Goal: Task Accomplishment & Management: Manage account settings

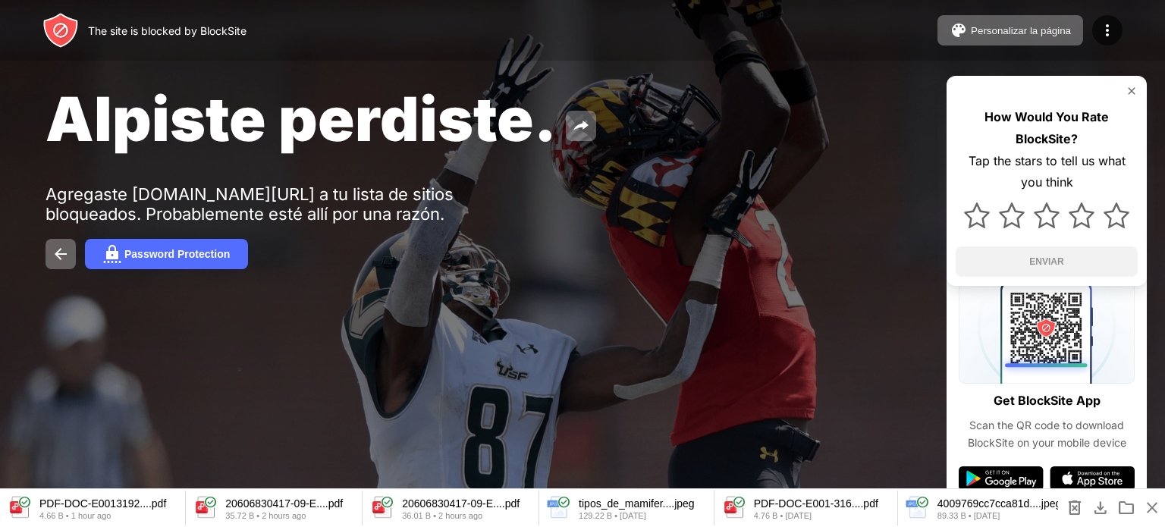
click at [1153, 503] on span "close" at bounding box center [1152, 508] width 18 height 18
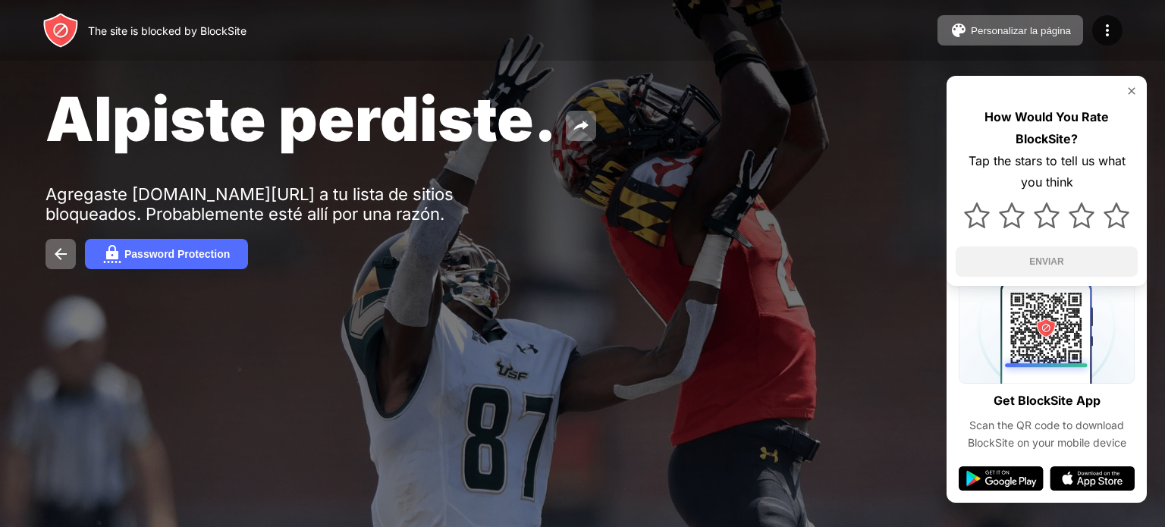
click at [1124, 88] on div at bounding box center [1047, 91] width 182 height 12
click at [1132, 89] on img at bounding box center [1132, 91] width 12 height 12
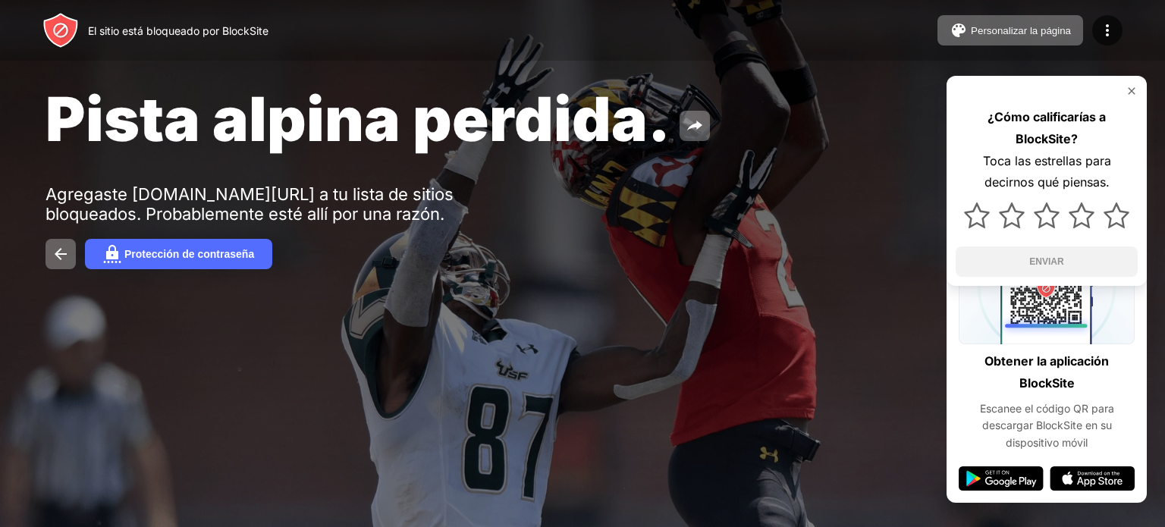
click at [1130, 90] on img at bounding box center [1132, 91] width 12 height 12
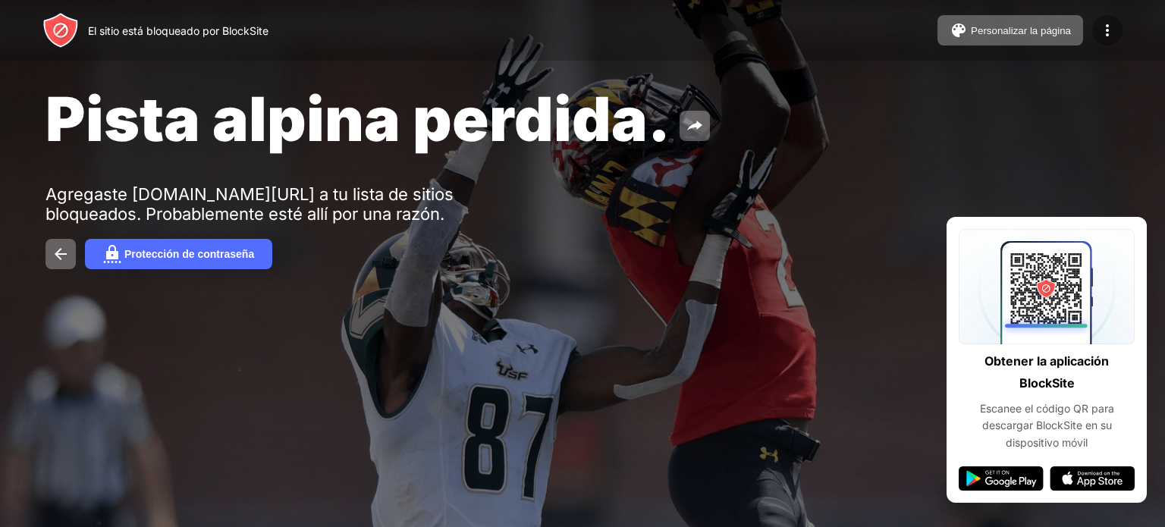
click at [1111, 36] on img at bounding box center [1108, 30] width 18 height 18
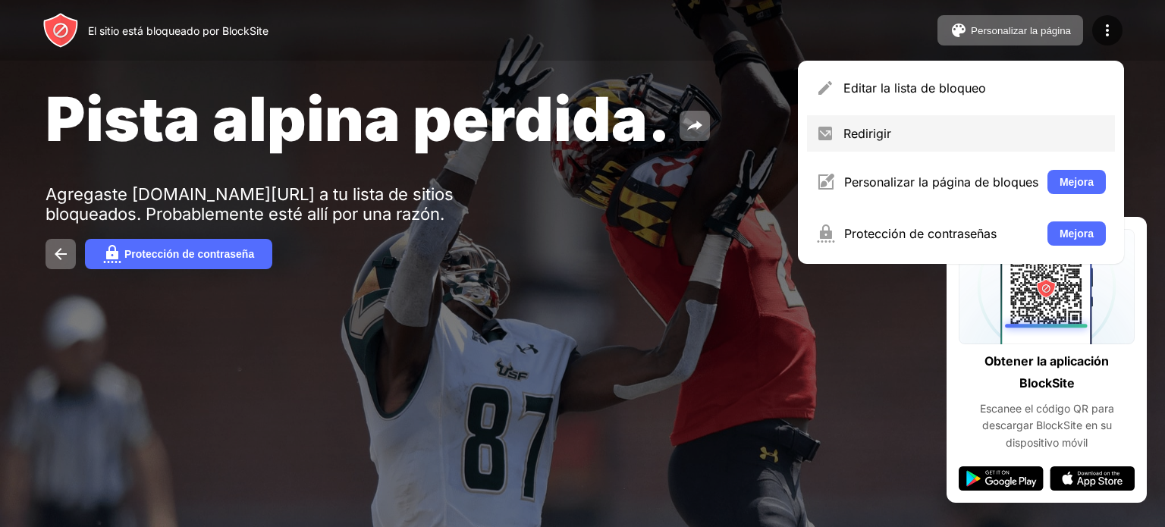
click at [898, 137] on div "Redirigir" at bounding box center [975, 133] width 263 height 15
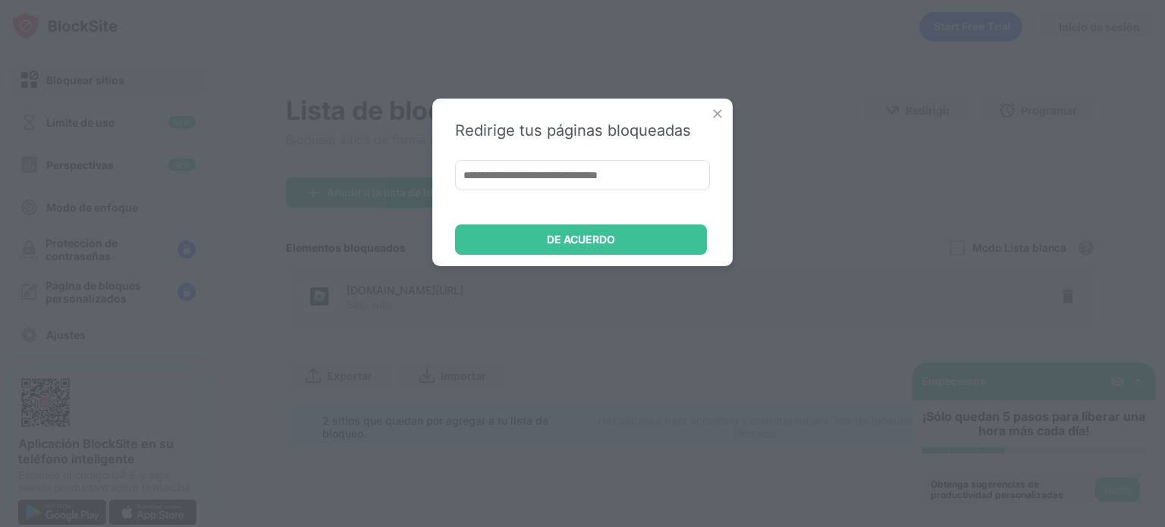
click at [716, 108] on img at bounding box center [717, 113] width 15 height 15
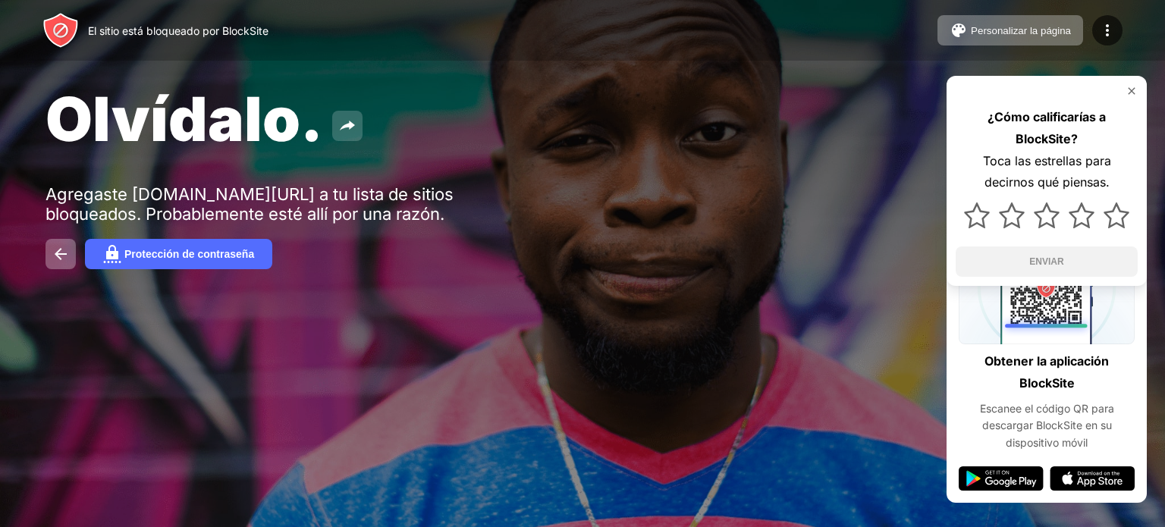
click at [346, 125] on img at bounding box center [347, 126] width 18 height 18
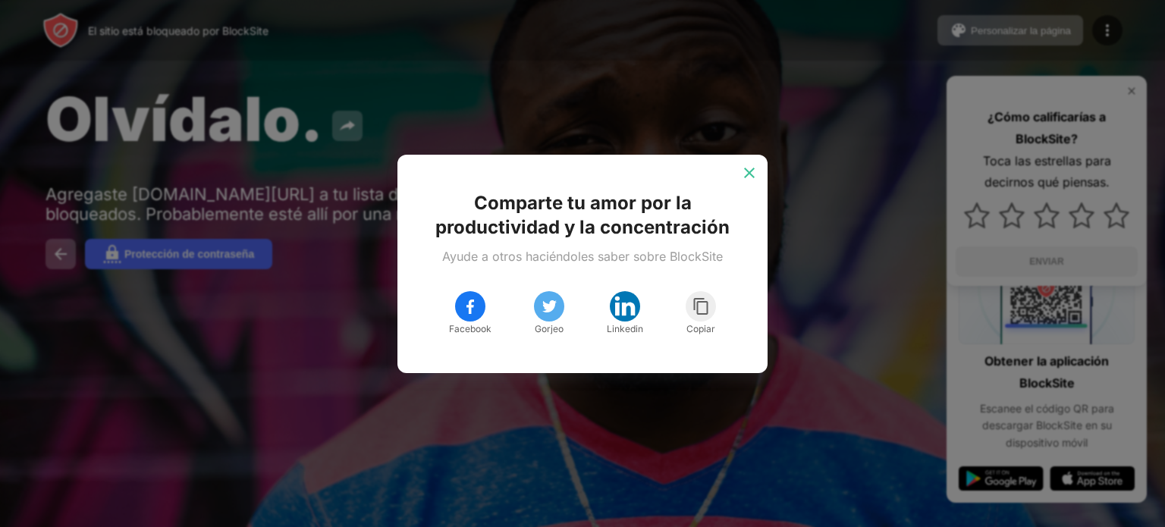
click at [747, 172] on img at bounding box center [749, 172] width 15 height 15
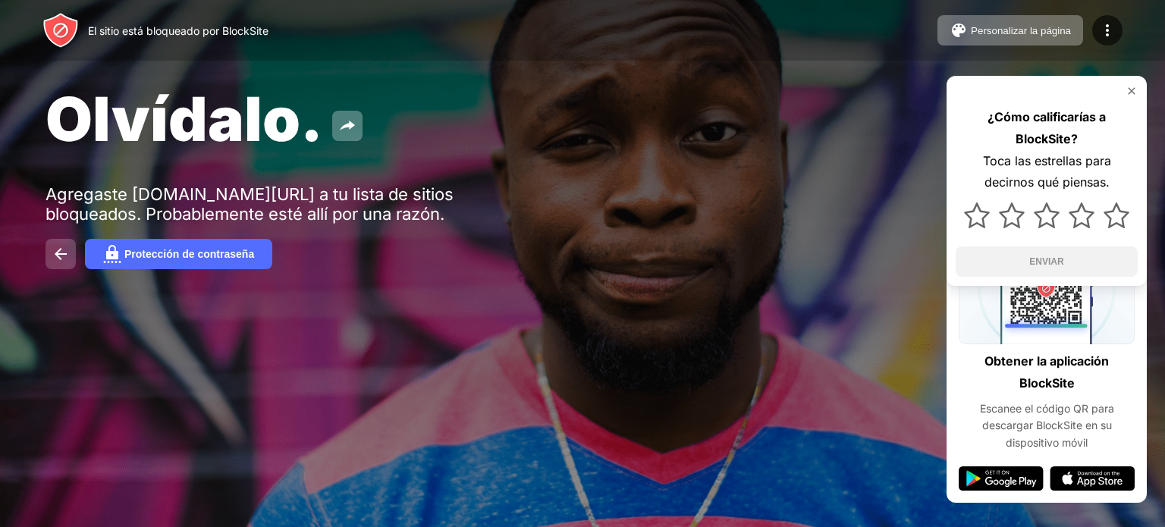
click at [49, 262] on button at bounding box center [61, 254] width 30 height 30
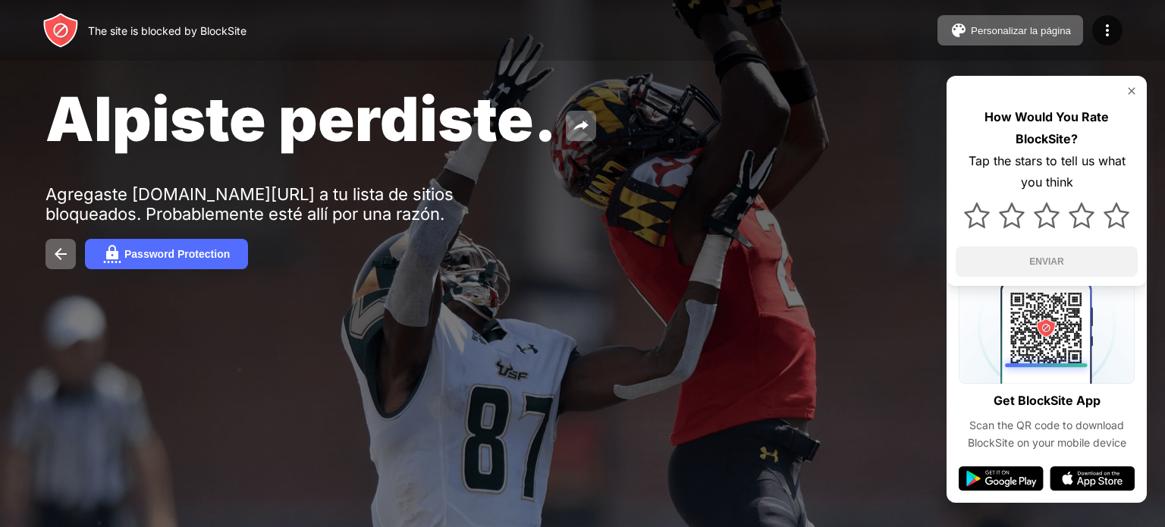
click at [129, 107] on span "Alpiste perdiste." at bounding box center [301, 119] width 511 height 74
click at [575, 115] on button at bounding box center [581, 126] width 30 height 30
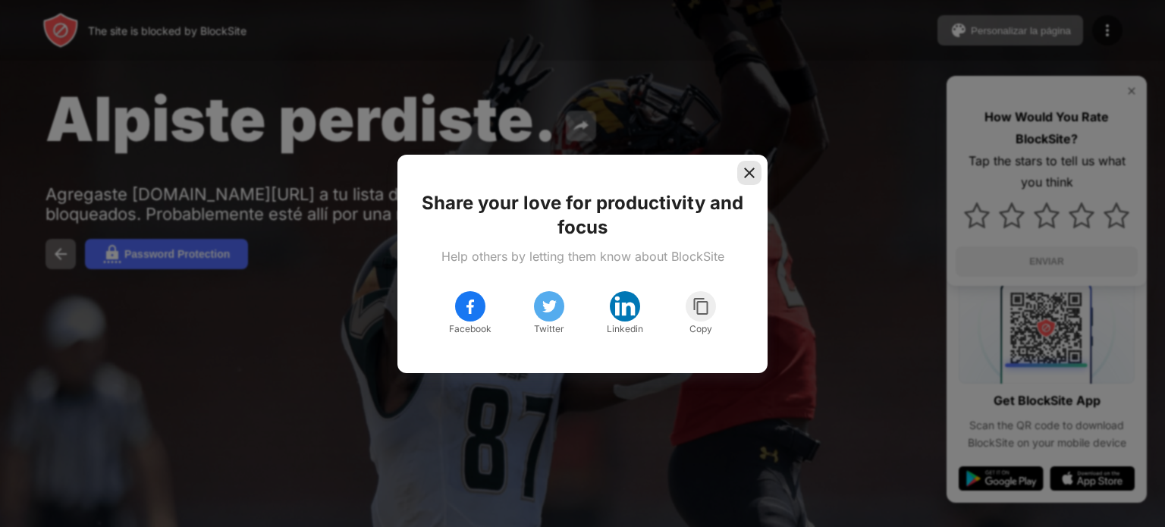
click at [755, 181] on div at bounding box center [749, 173] width 24 height 24
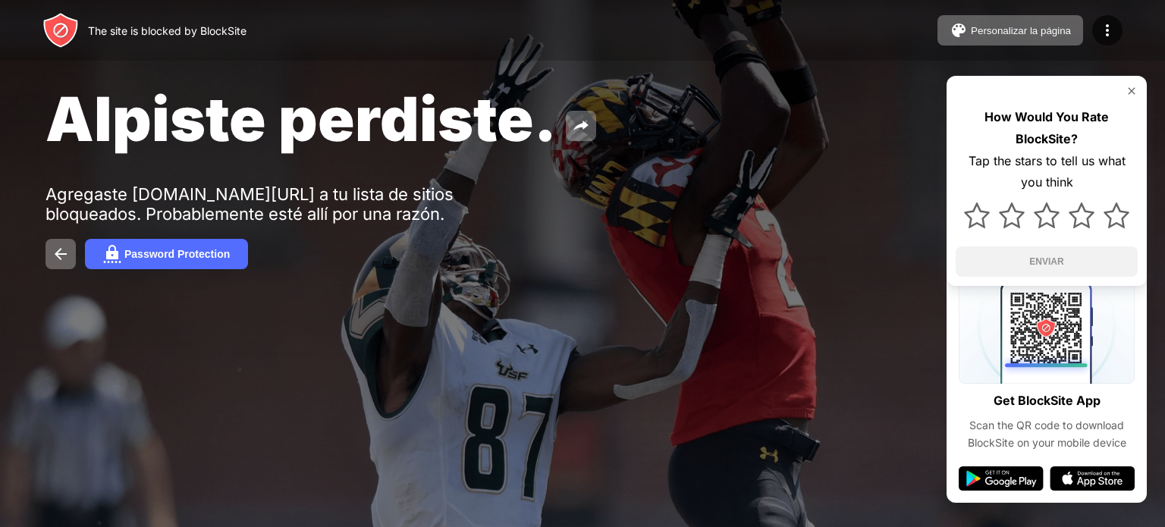
click at [1133, 89] on img at bounding box center [1132, 91] width 12 height 12
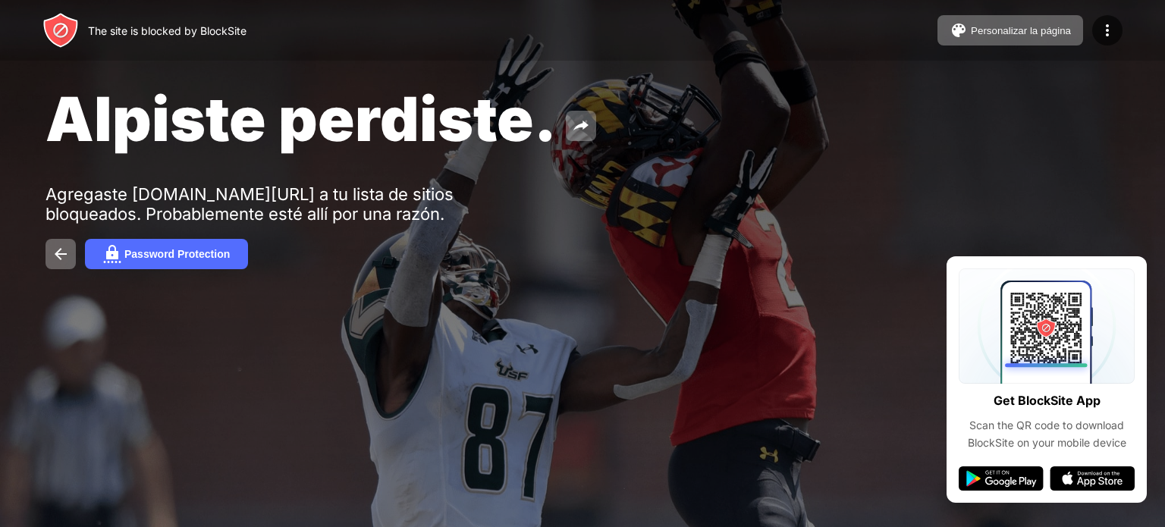
drag, startPoint x: 1108, startPoint y: 426, endPoint x: 835, endPoint y: 448, distance: 274.1
click at [835, 449] on div "The site is blocked by BlockSite Personalizar la página Editar la lista de bloq…" at bounding box center [582, 263] width 1165 height 527
